Goal: Ask a question

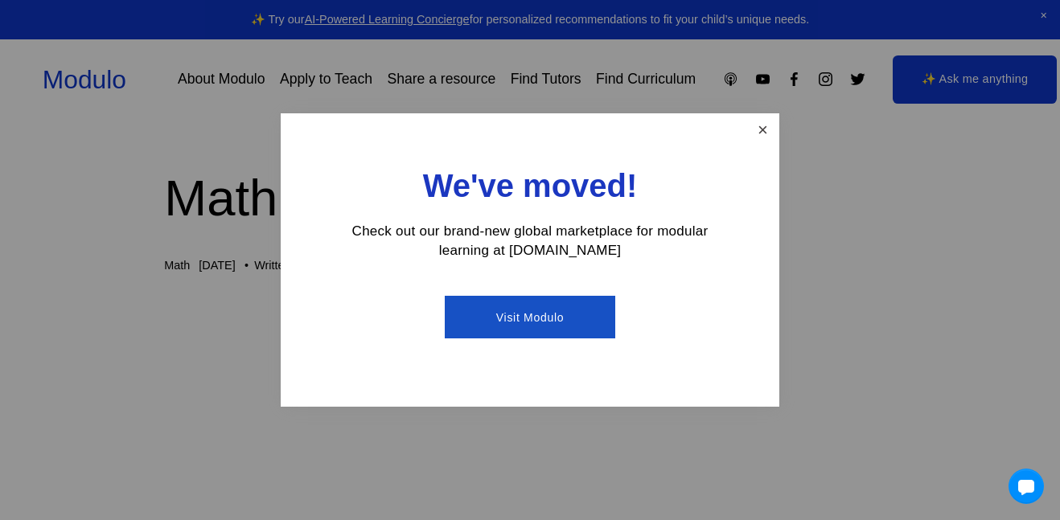
click at [758, 136] on link "Close" at bounding box center [763, 130] width 28 height 28
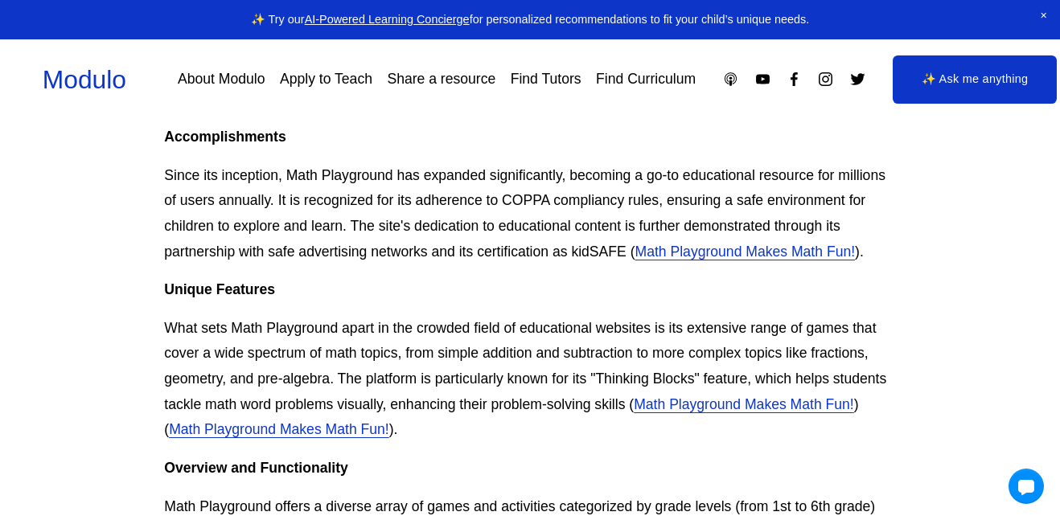
scroll to position [814, 0]
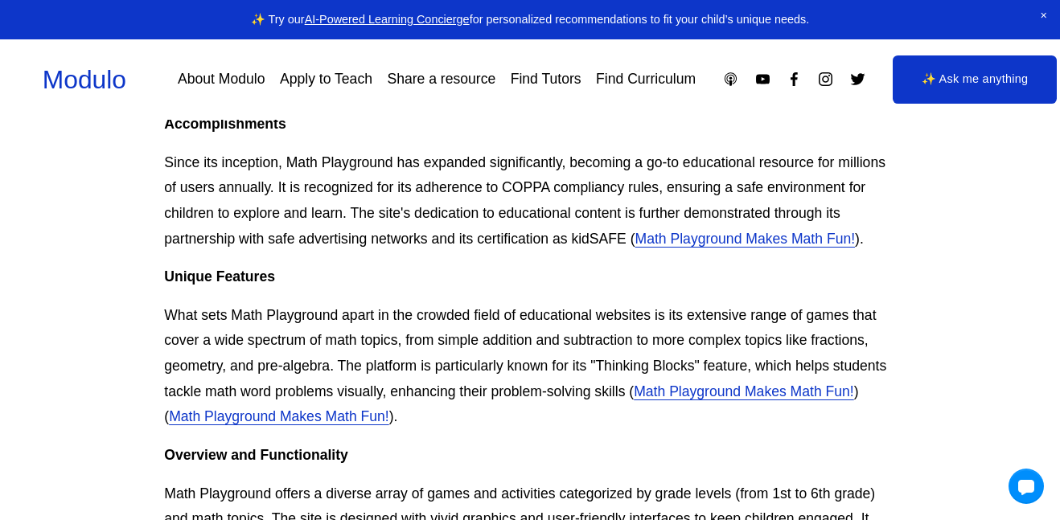
click at [917, 83] on link "✨ Ask me anything" at bounding box center [975, 79] width 165 height 48
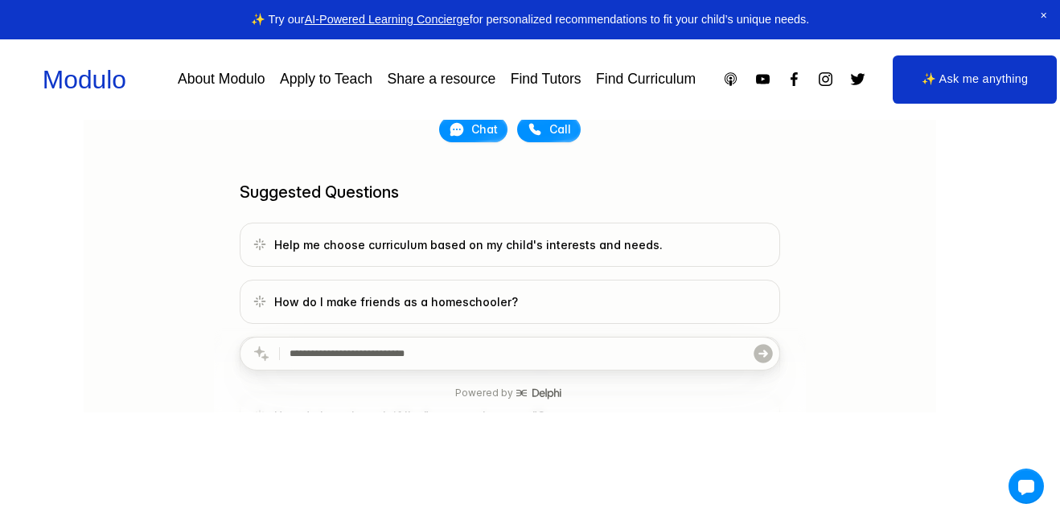
scroll to position [111, 0]
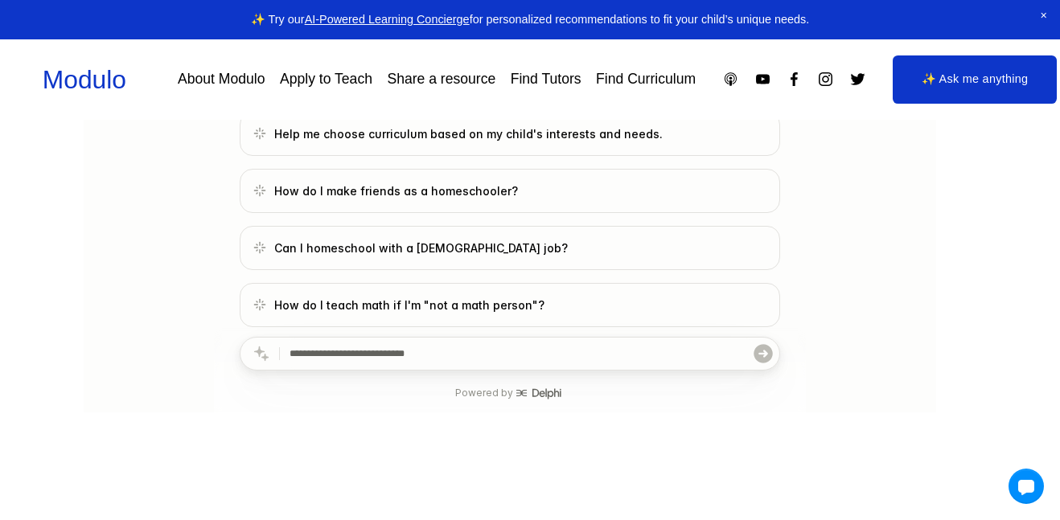
click at [1040, 14] on span "Close Announcement" at bounding box center [1044, 16] width 32 height 32
